Goal: Task Accomplishment & Management: Use online tool/utility

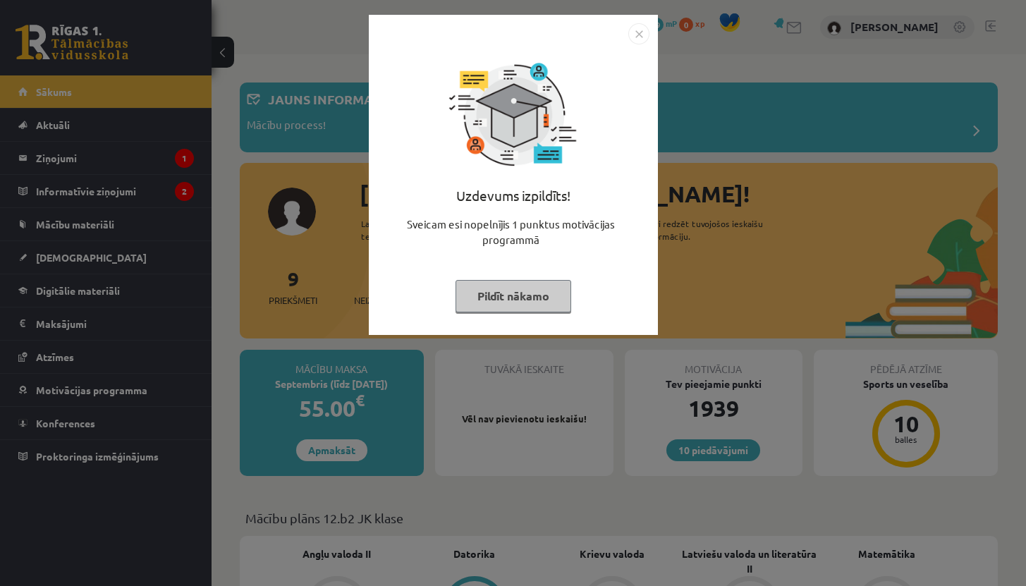
click at [500, 296] on button "Pildīt nākamo" at bounding box center [514, 296] width 116 height 32
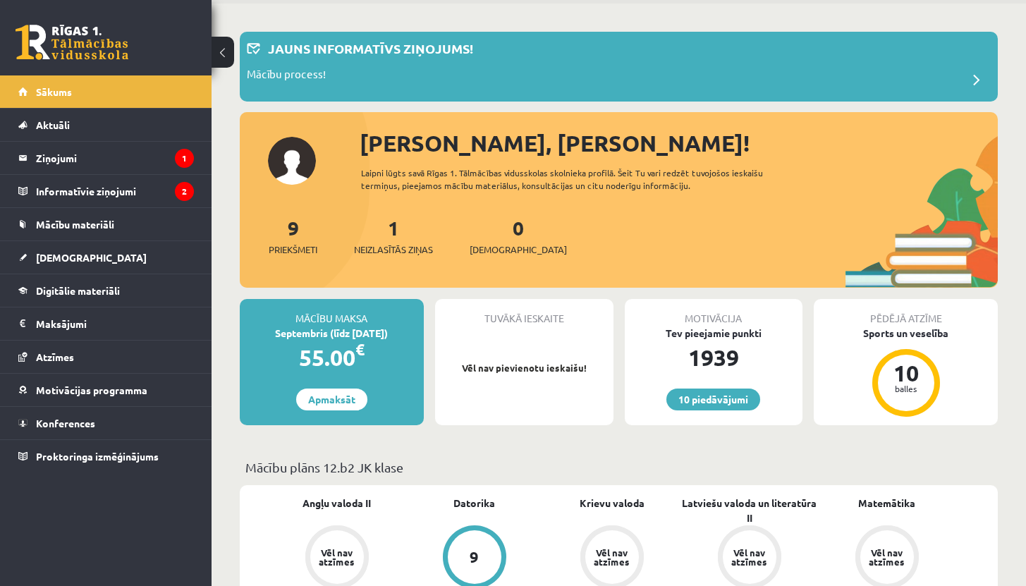
scroll to position [52, 0]
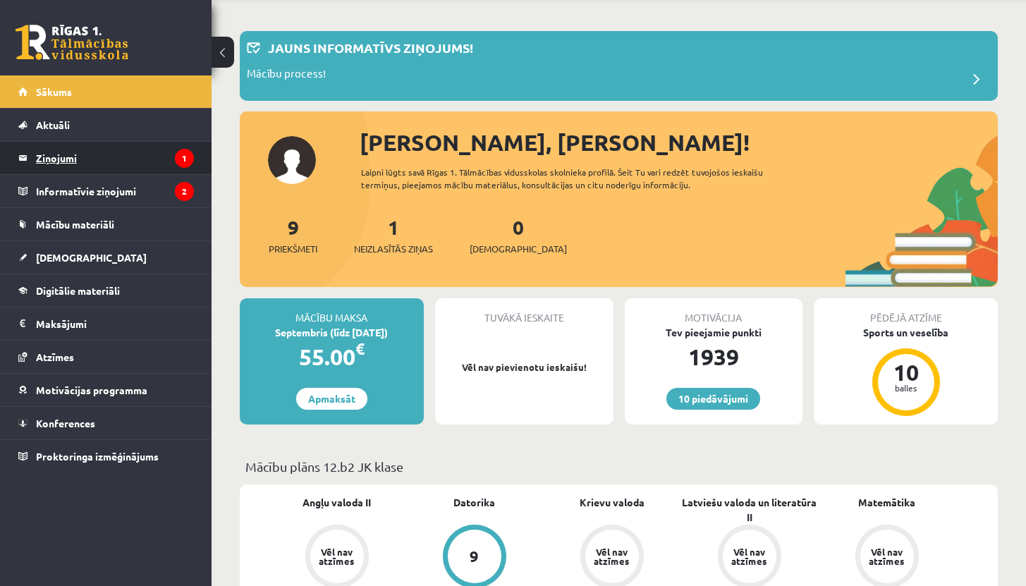
click at [123, 159] on legend "Ziņojumi 1" at bounding box center [115, 158] width 158 height 32
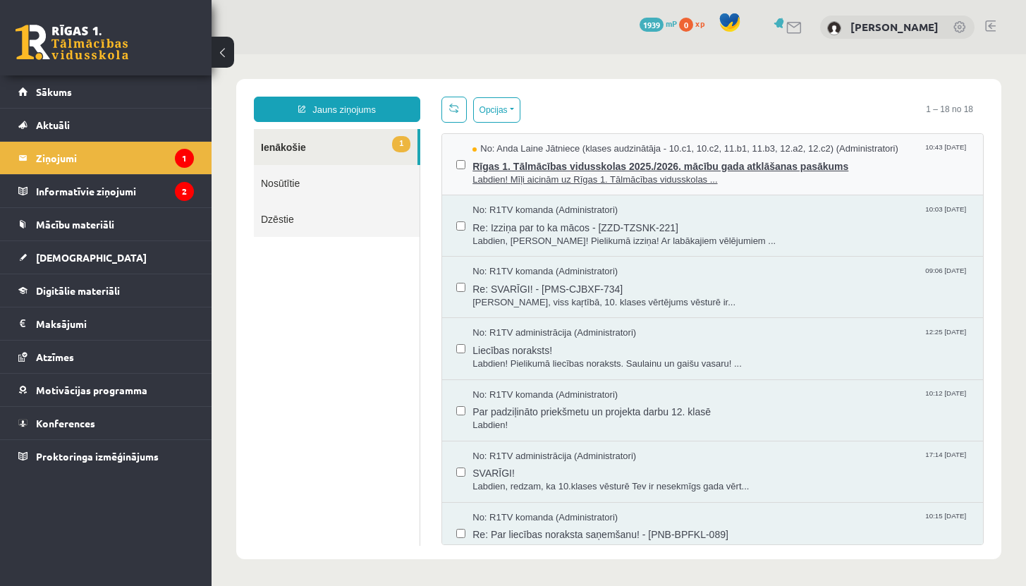
click at [583, 174] on span "Labdien! Mīļi aicinām uz Rīgas 1. Tālmācības vidusskolas ..." at bounding box center [721, 180] width 497 height 13
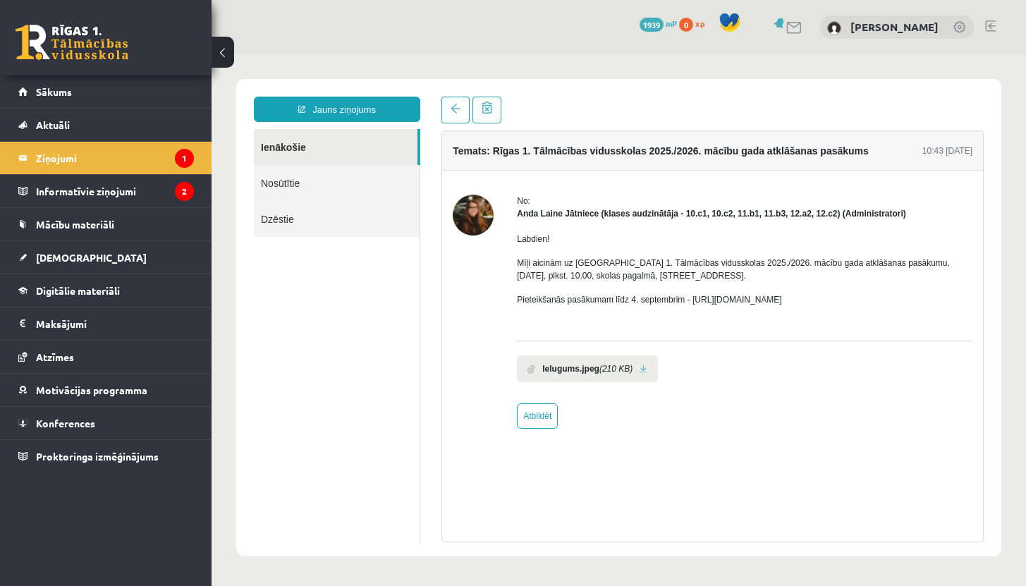
click at [660, 274] on p "Mīļi aicinām uz Rīgas 1. Tālmācības vidusskolas 2025./2026. mācību gada atklāša…" at bounding box center [745, 269] width 456 height 25
click at [660, 298] on p "Pieteikšanās pasākumam līdz 4. septembrim - https://forms.gle/3LWjJyadUWzknJDe9" at bounding box center [745, 299] width 456 height 13
click at [95, 190] on legend "Informatīvie ziņojumi 2" at bounding box center [115, 191] width 158 height 32
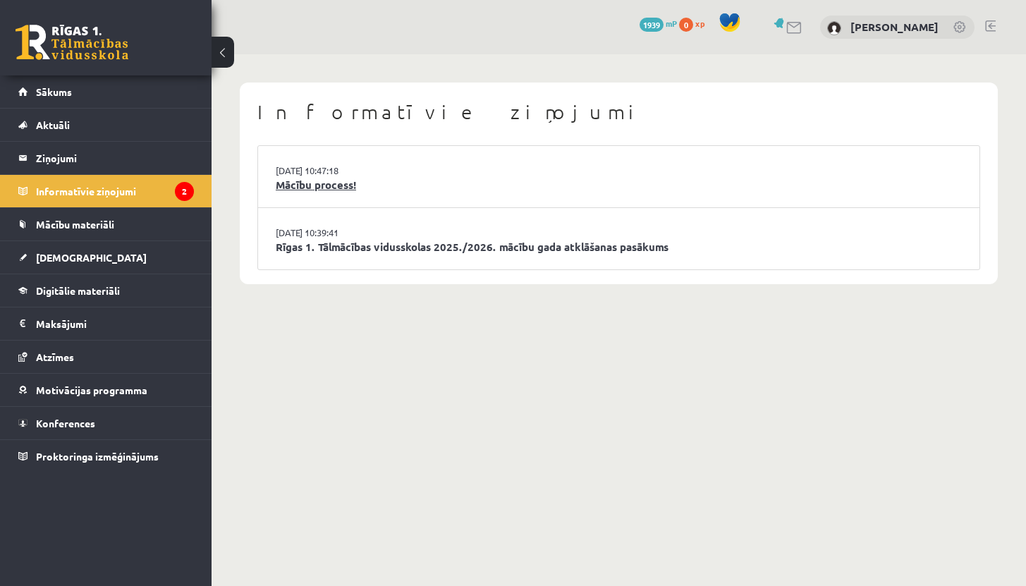
click at [324, 178] on link "Mācību process!" at bounding box center [619, 185] width 686 height 16
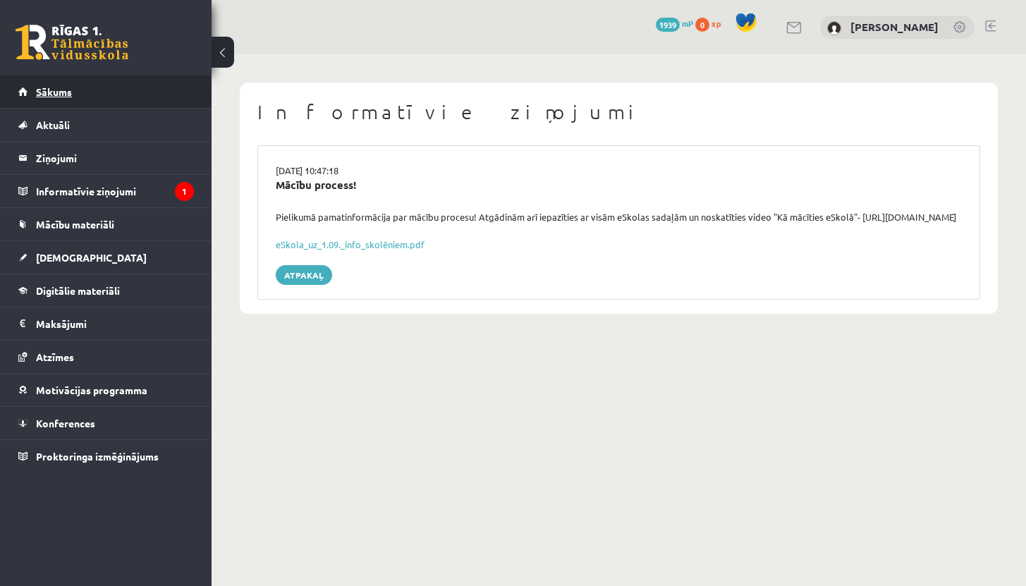
click at [73, 92] on link "Sākums" at bounding box center [106, 91] width 176 height 32
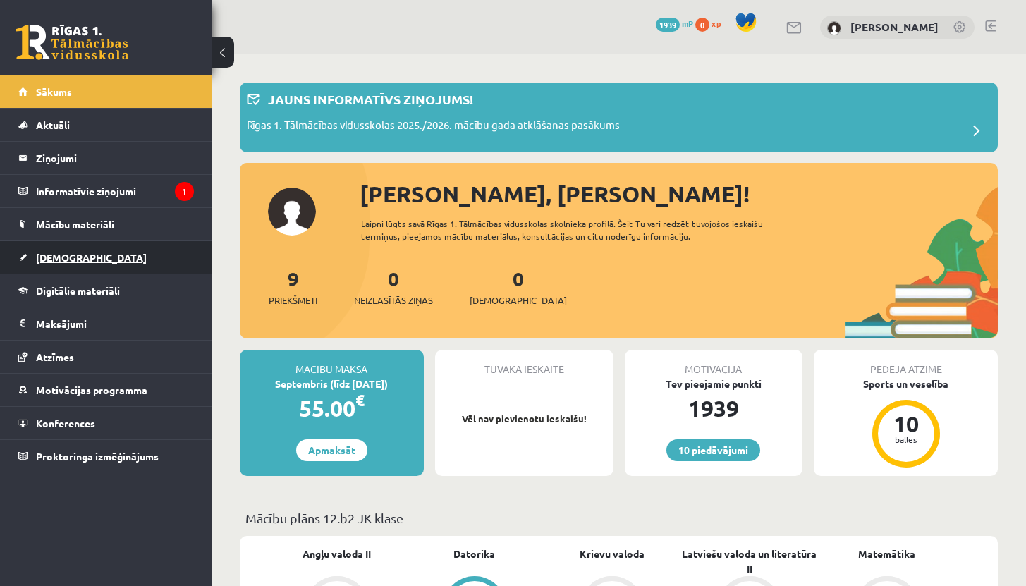
click at [54, 254] on span "[DEMOGRAPHIC_DATA]" at bounding box center [91, 257] width 111 height 13
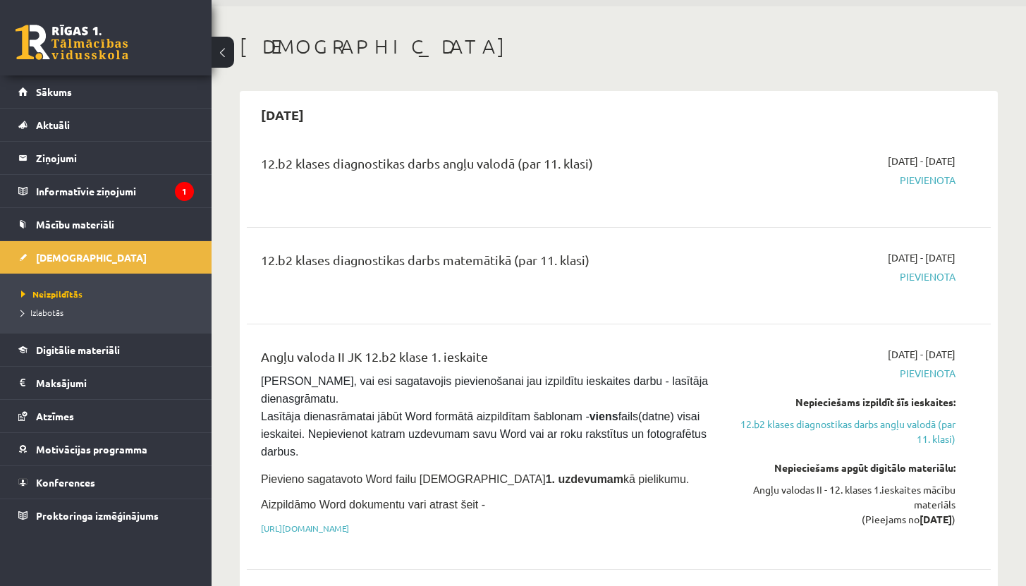
scroll to position [52, 0]
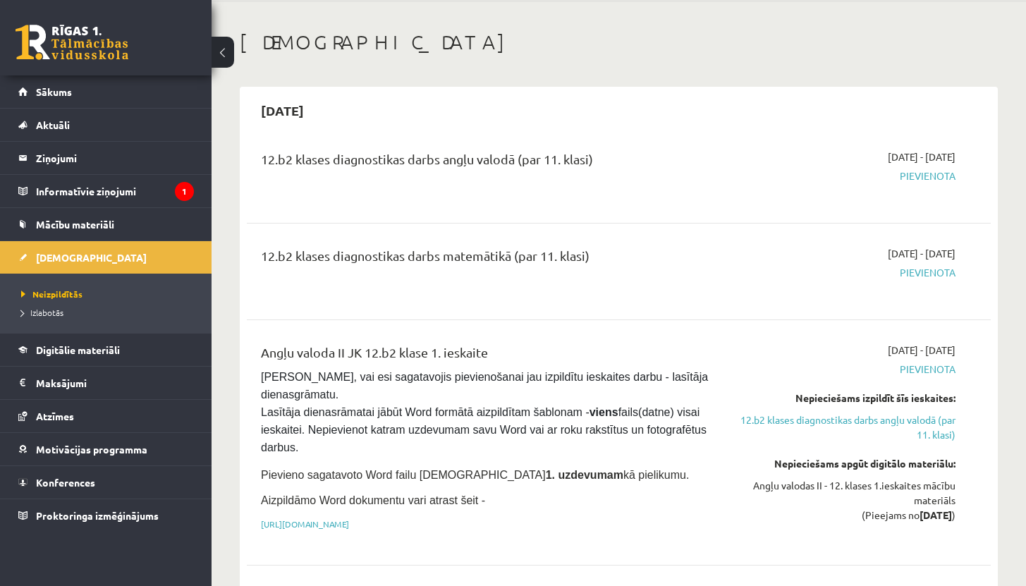
click at [801, 394] on div "Nepieciešams izpildīt šīs ieskaites:" at bounding box center [847, 398] width 217 height 15
click at [820, 422] on link "12.b2 klases diagnostikas darbs angļu valodā (par 11. klasi)" at bounding box center [847, 428] width 217 height 30
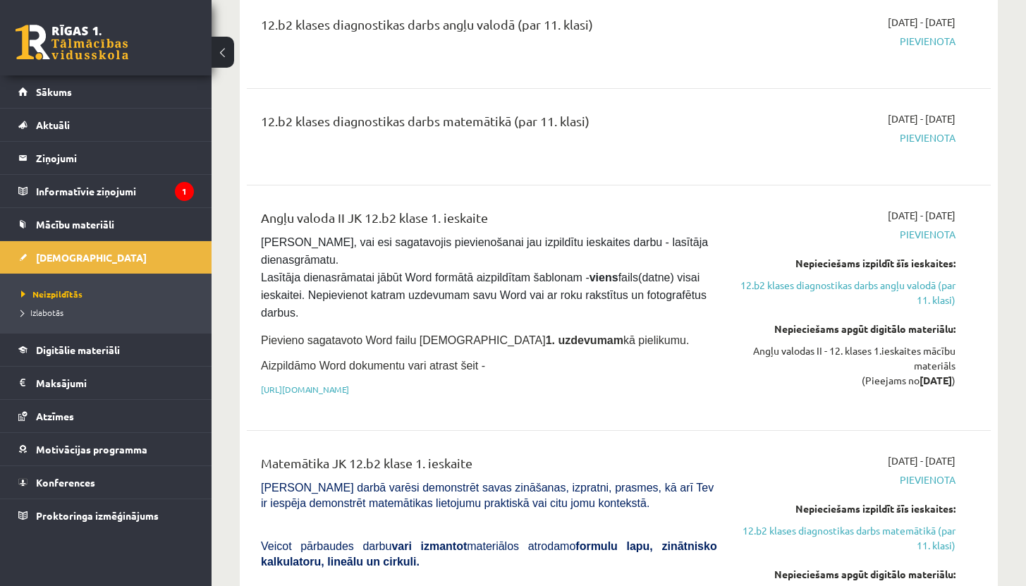
click at [933, 139] on span "Pievienota" at bounding box center [847, 138] width 217 height 15
click at [559, 120] on div "12.b2 klases diagnostikas darbs matemātikā (par 11. klasi)" at bounding box center [489, 124] width 456 height 26
click at [920, 381] on strong "[DATE]" at bounding box center [936, 380] width 32 height 13
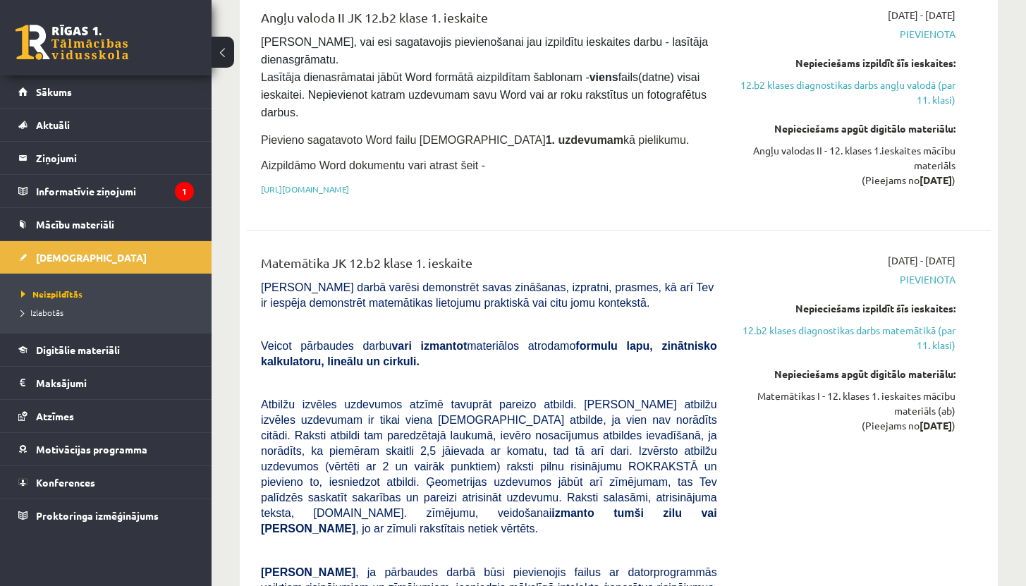
scroll to position [389, 0]
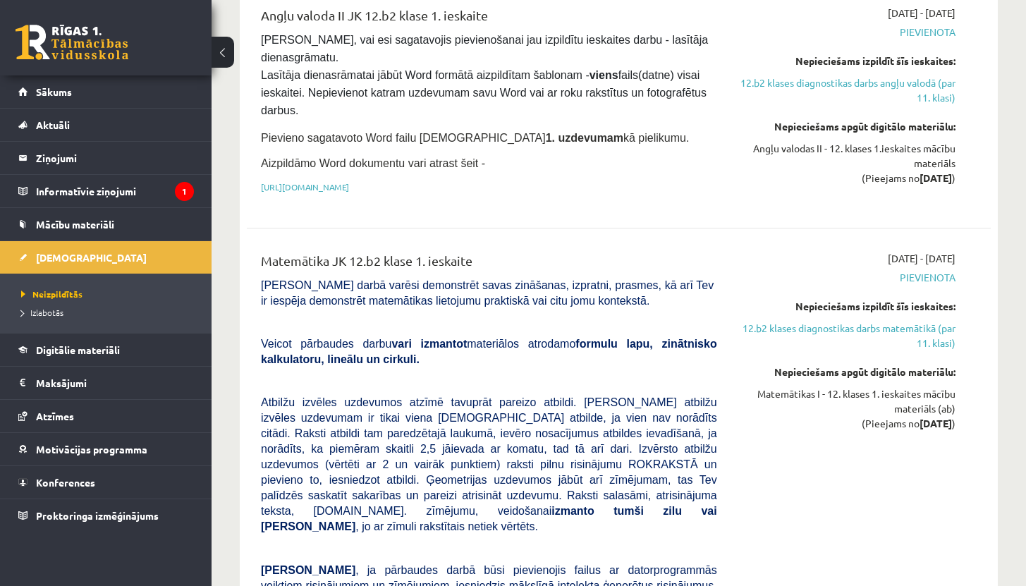
click at [920, 423] on strong "[DATE]" at bounding box center [936, 423] width 32 height 13
